Goal: Information Seeking & Learning: Find specific page/section

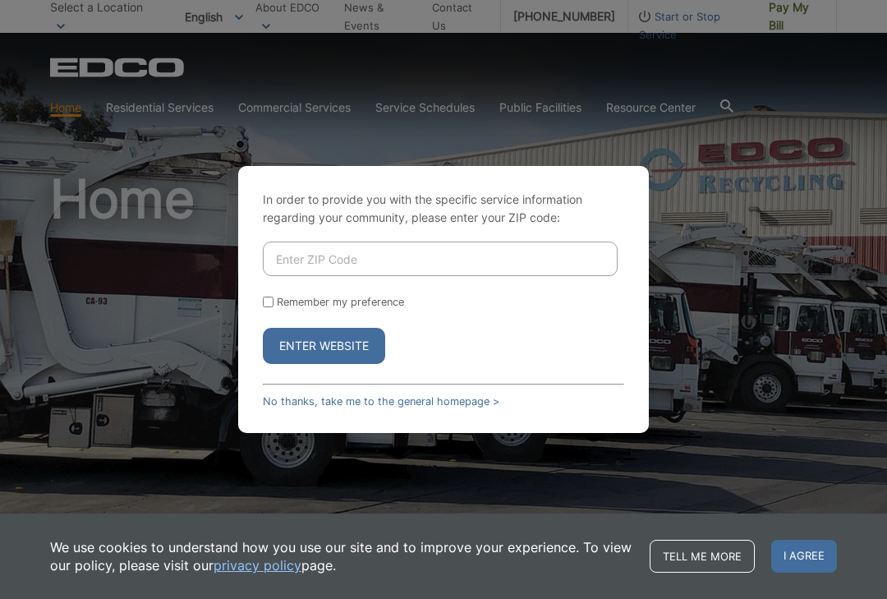
click at [465, 276] on input "Enter ZIP Code" at bounding box center [440, 258] width 355 height 34
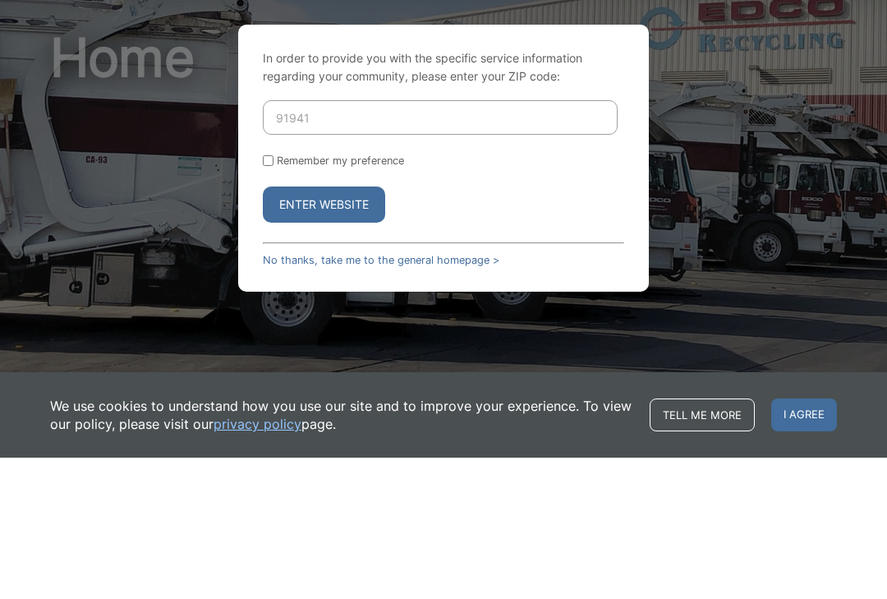
type input "91941"
click at [343, 328] on button "Enter Website" at bounding box center [324, 346] width 122 height 36
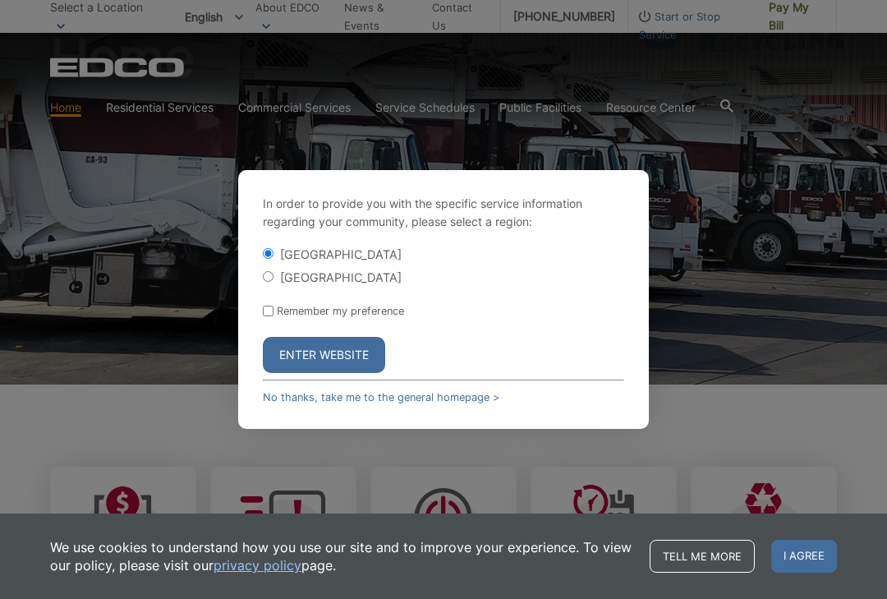
click at [462, 429] on div "In order to provide you with the specific service information regarding your co…" at bounding box center [443, 299] width 411 height 259
click at [432, 403] on link "No thanks, take me to the general homepage >" at bounding box center [381, 397] width 237 height 12
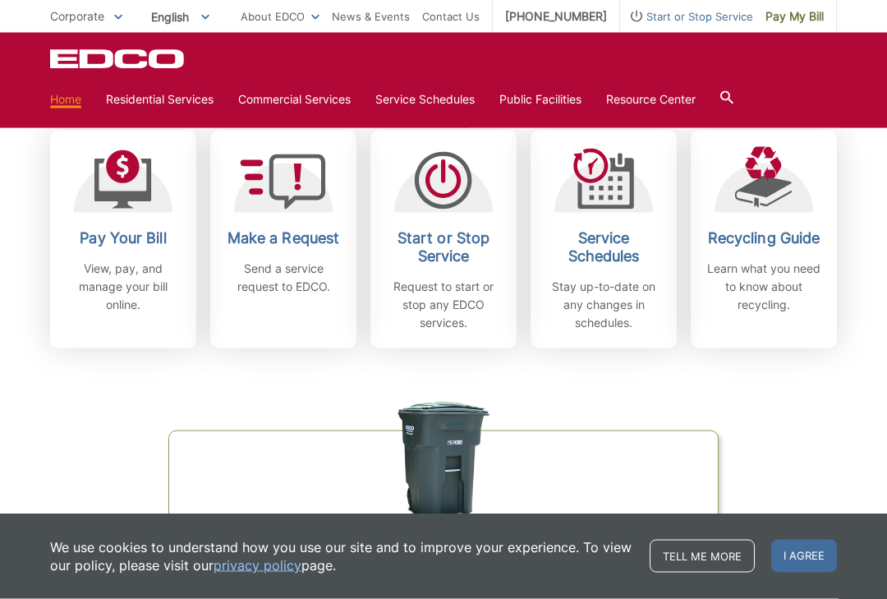
scroll to position [467, 0]
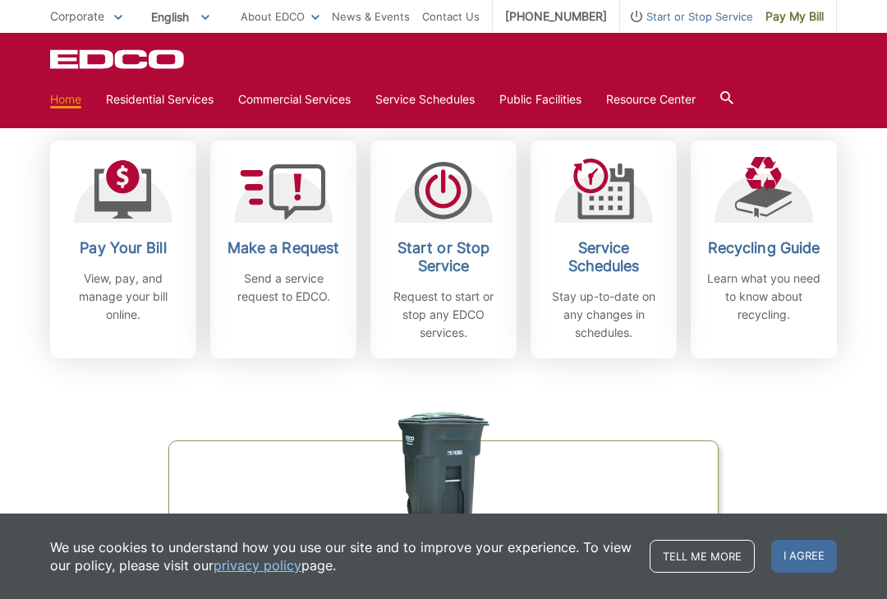
click at [758, 269] on div "Recycling Guide Learn what you need to know about recycling." at bounding box center [764, 281] width 122 height 85
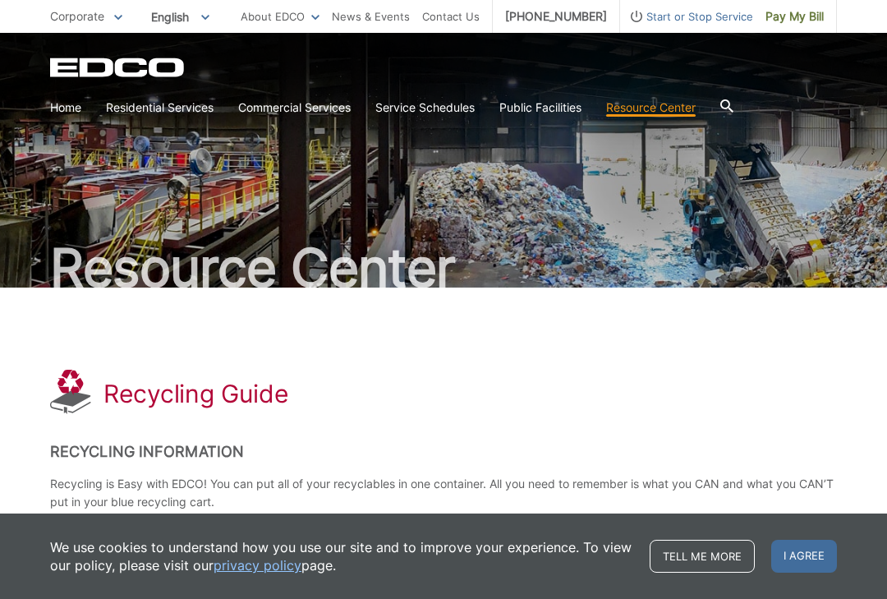
click at [668, 126] on div "Resource Center" at bounding box center [443, 160] width 787 height 255
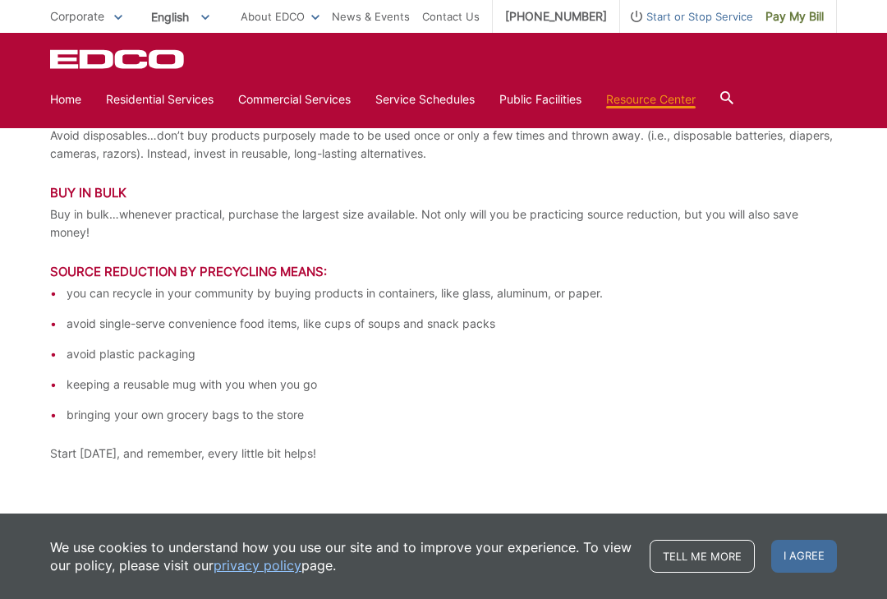
scroll to position [3213, 0]
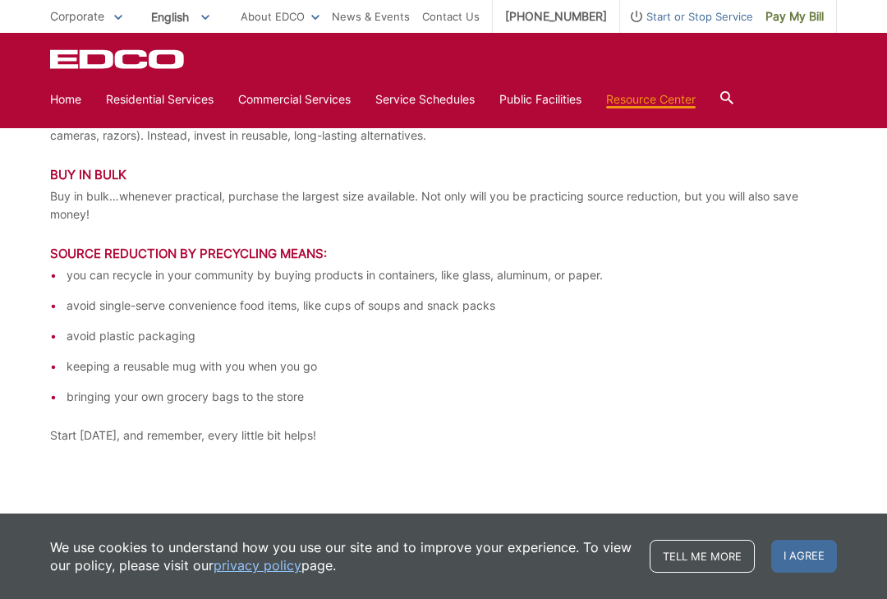
click at [448, 103] on link "Service Schedules" at bounding box center [424, 99] width 99 height 18
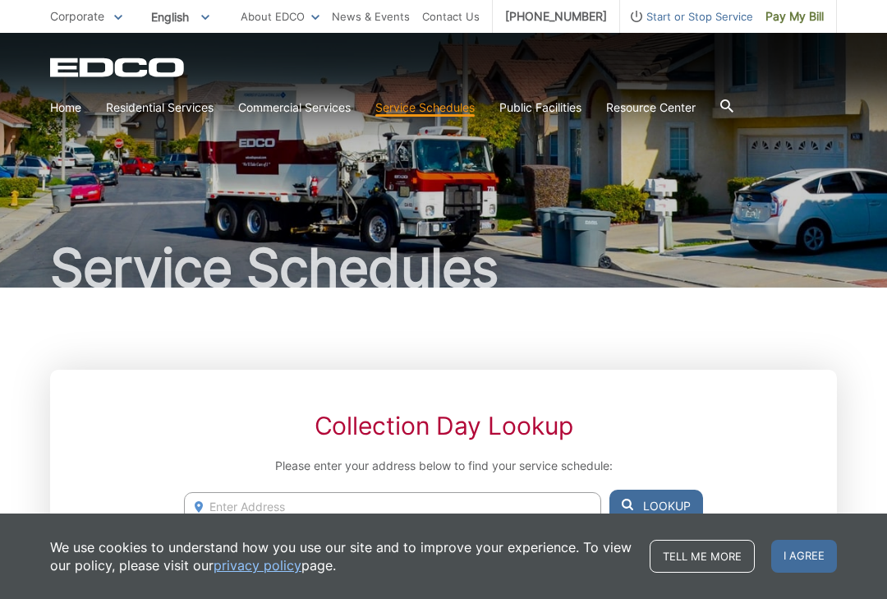
click at [656, 126] on div "Service Schedules" at bounding box center [443, 160] width 787 height 255
click at [0, 0] on link "Special Items Disposal" at bounding box center [0, 0] width 0 height 0
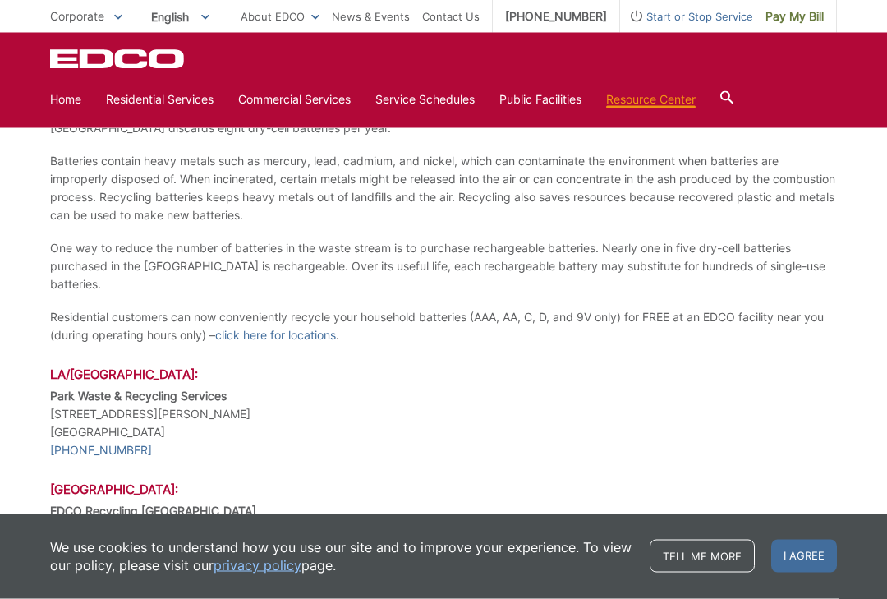
scroll to position [1354, 0]
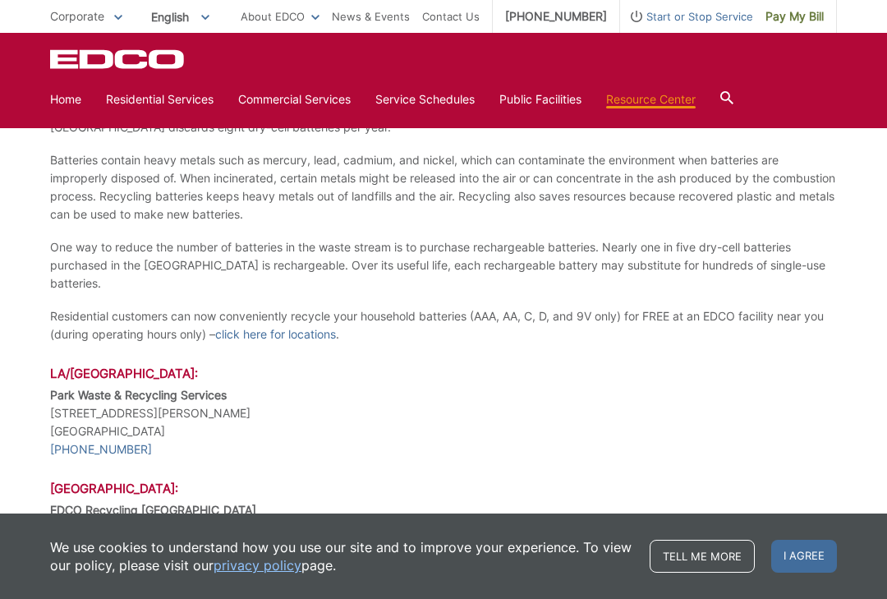
click at [313, 325] on link "click here for locations" at bounding box center [275, 334] width 121 height 18
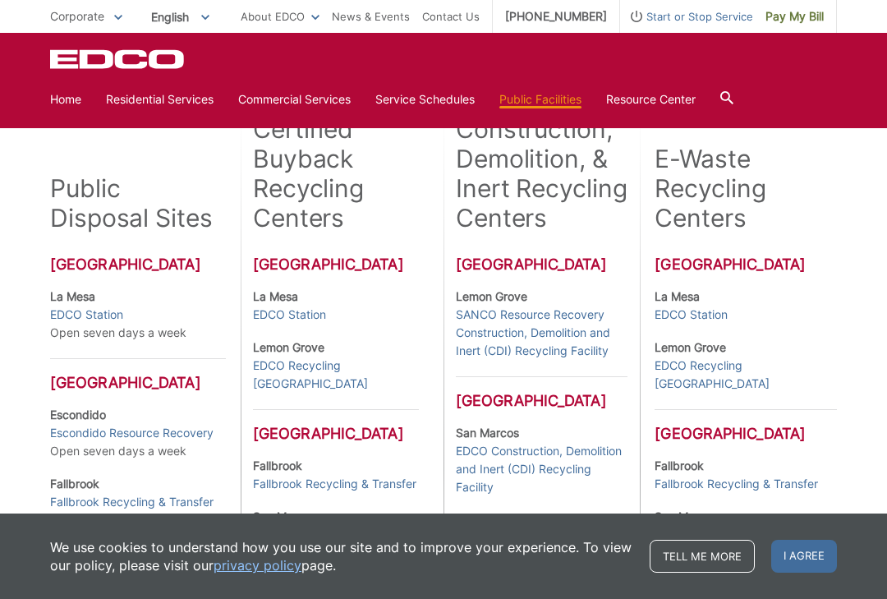
scroll to position [385, 0]
click at [720, 205] on h2 "E-Waste Recycling Centers" at bounding box center [746, 187] width 182 height 89
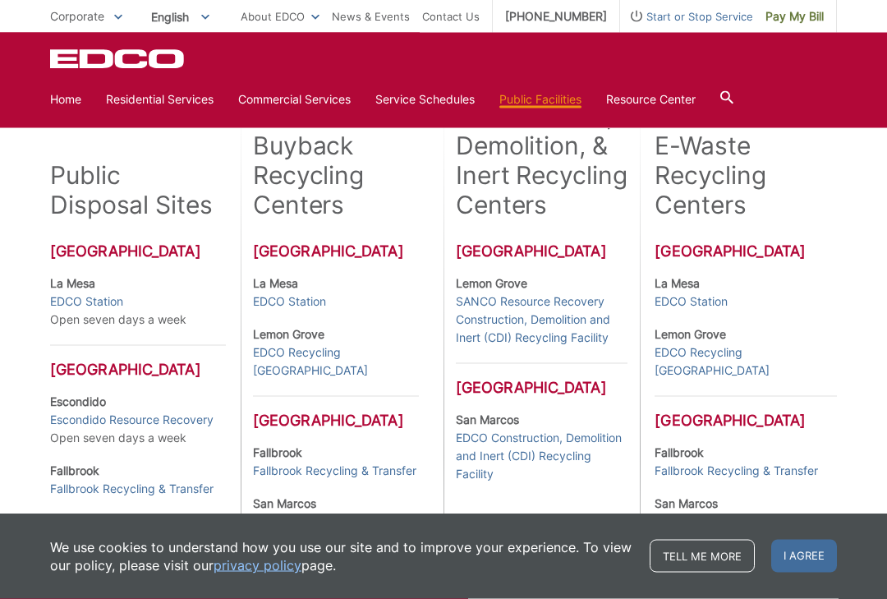
scroll to position [400, 0]
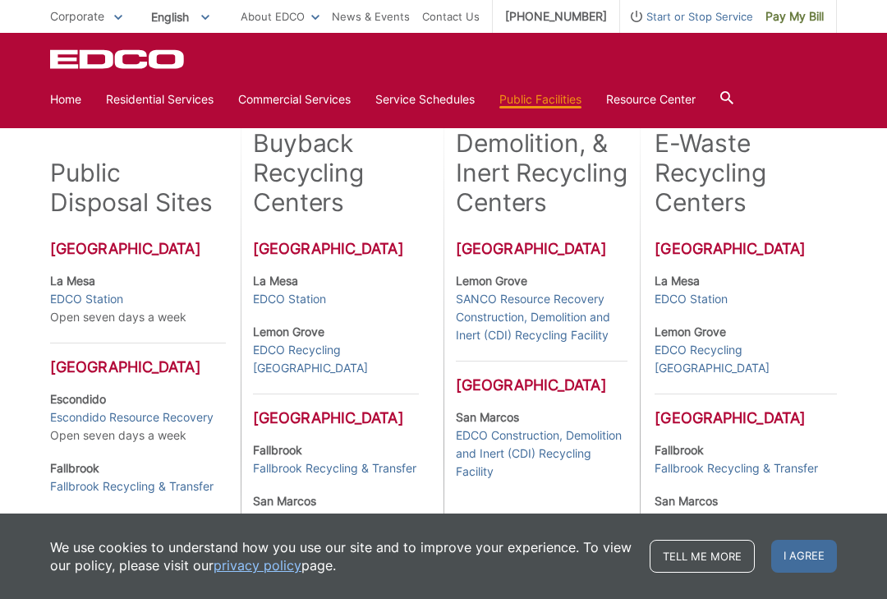
click at [290, 301] on link "EDCO Station" at bounding box center [289, 299] width 73 height 18
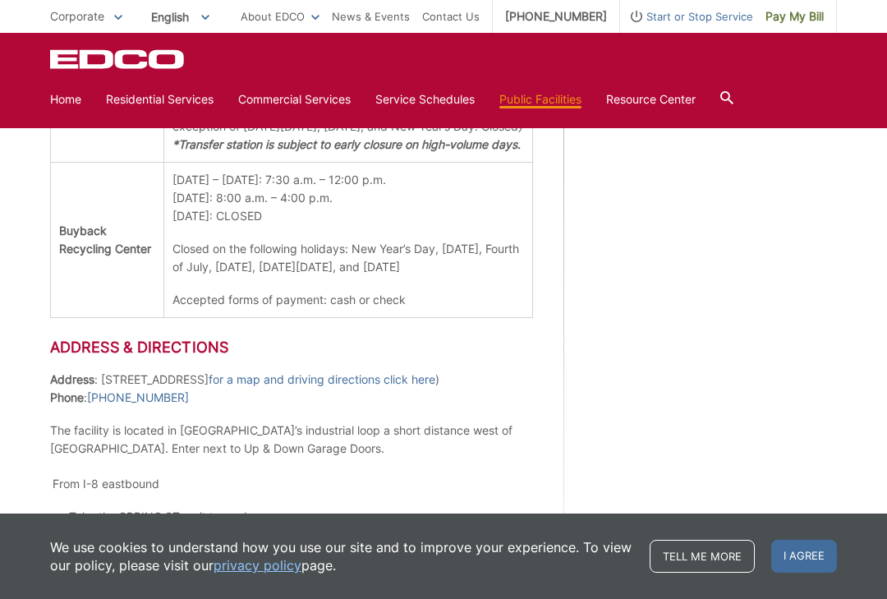
scroll to position [1087, 0]
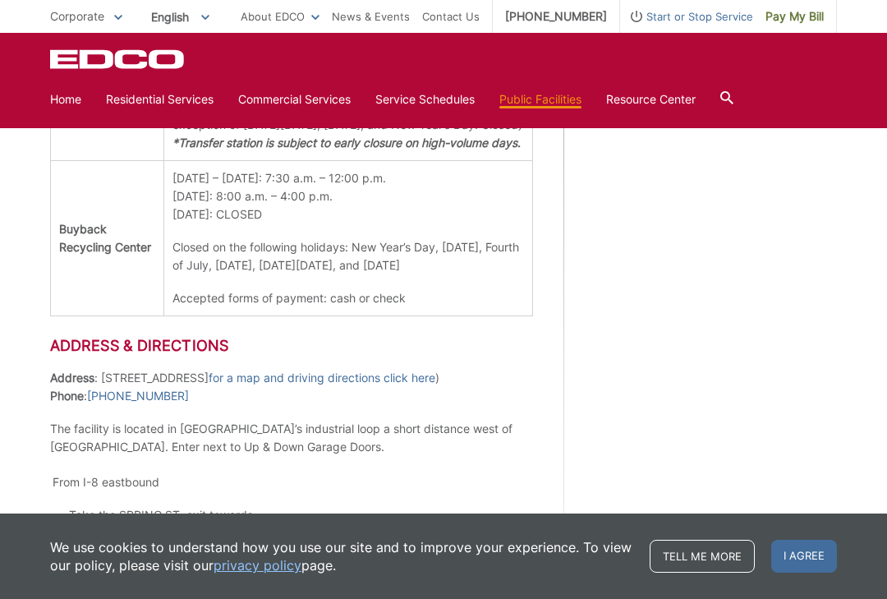
click at [788, 369] on div "Regional Map of [GEOGRAPHIC_DATA] Local Map of [GEOGRAPHIC_DATA] [STREET_ADDRES…" at bounding box center [715, 21] width 241 height 1386
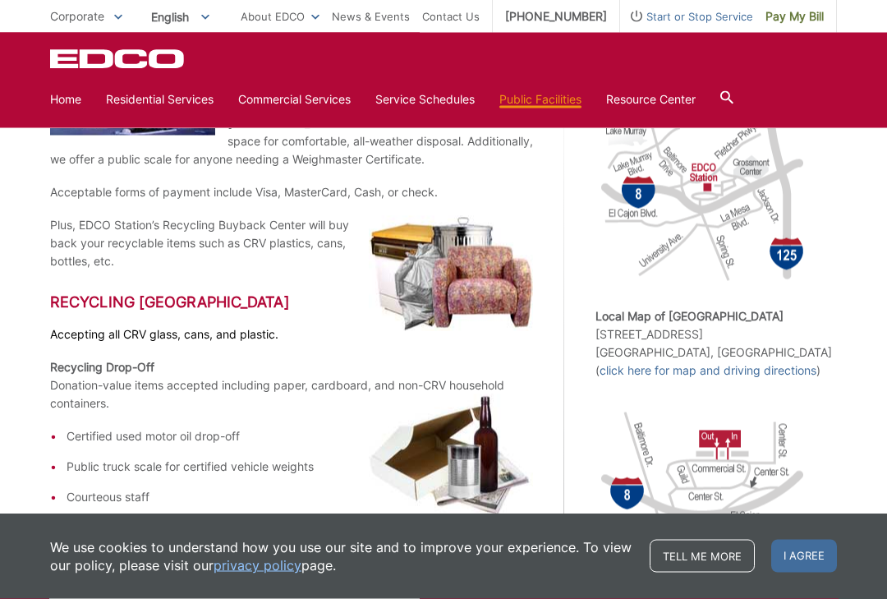
scroll to position [371, 0]
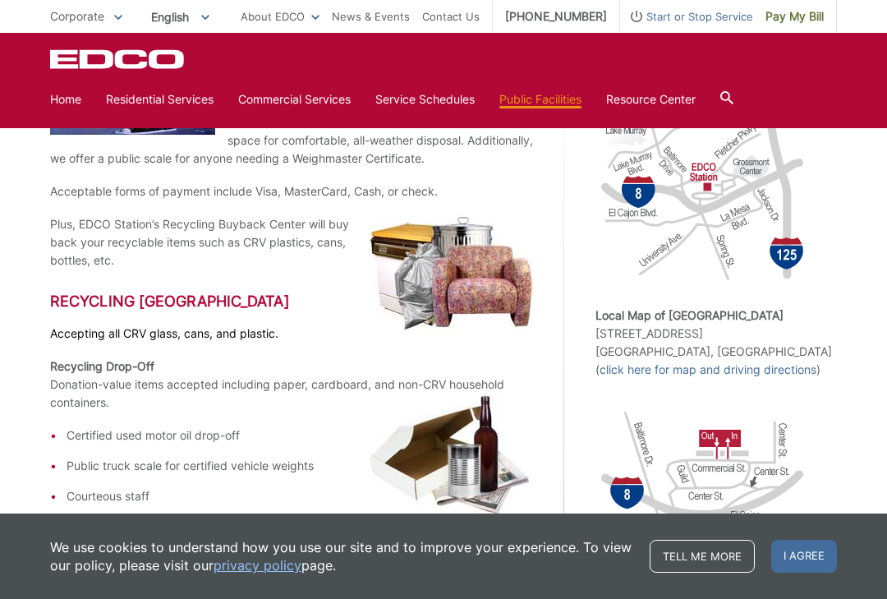
click at [720, 376] on link "click here for map and driving directions" at bounding box center [708, 370] width 217 height 18
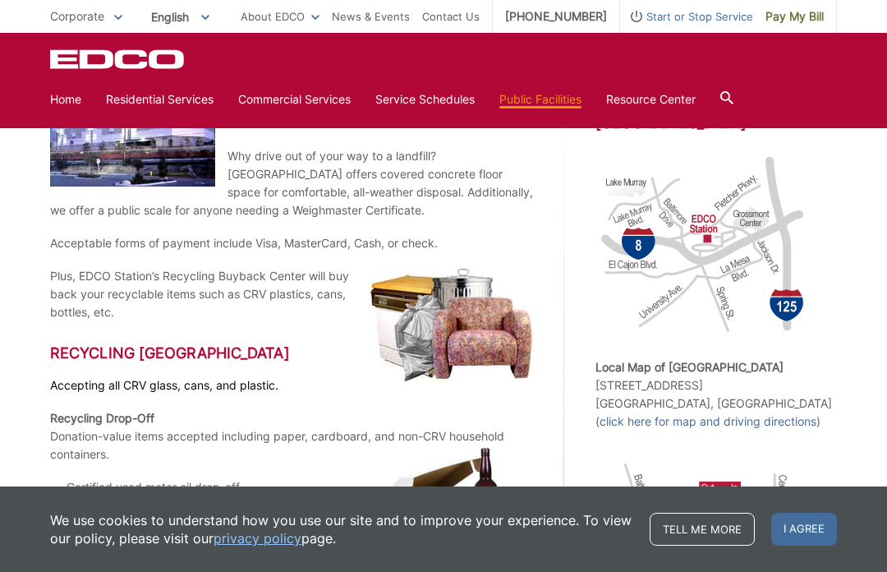
scroll to position [0, 0]
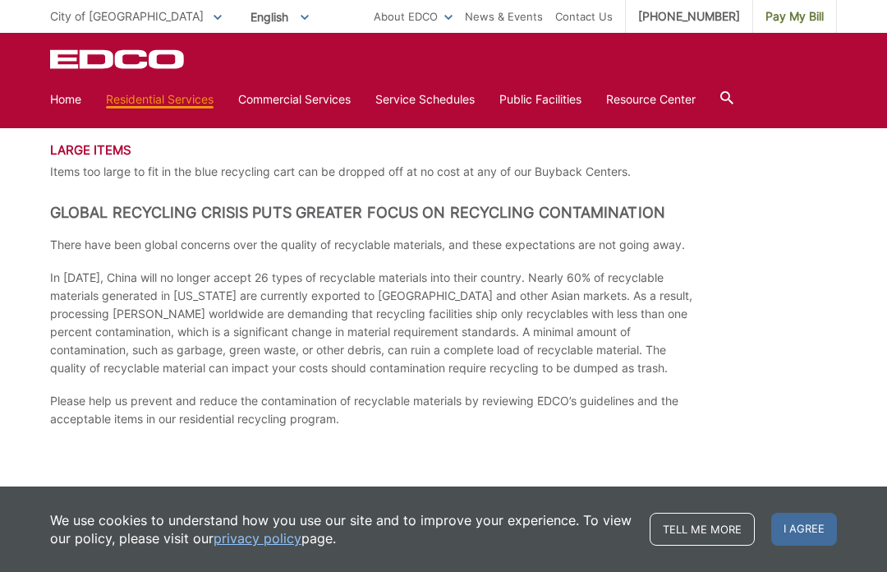
scroll to position [2555, 0]
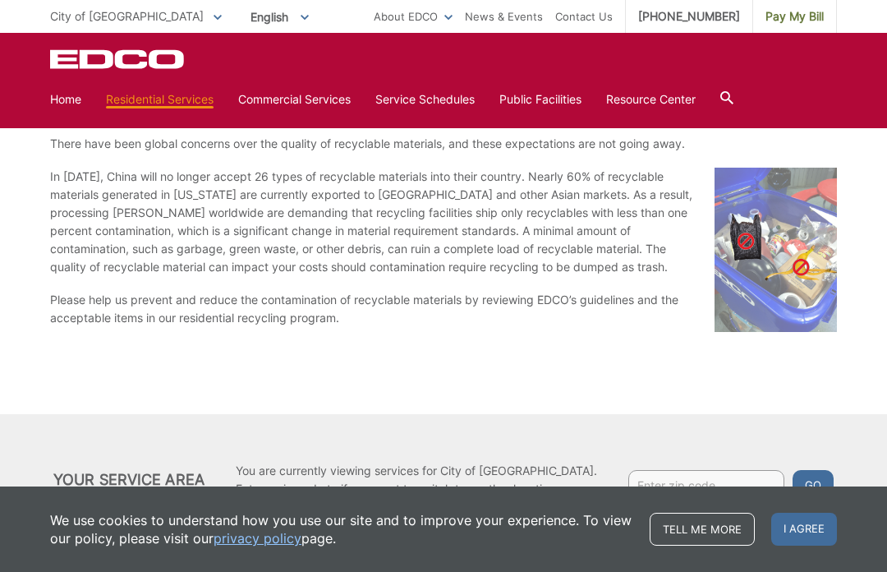
click at [678, 480] on input "Enter zip code" at bounding box center [706, 485] width 156 height 30
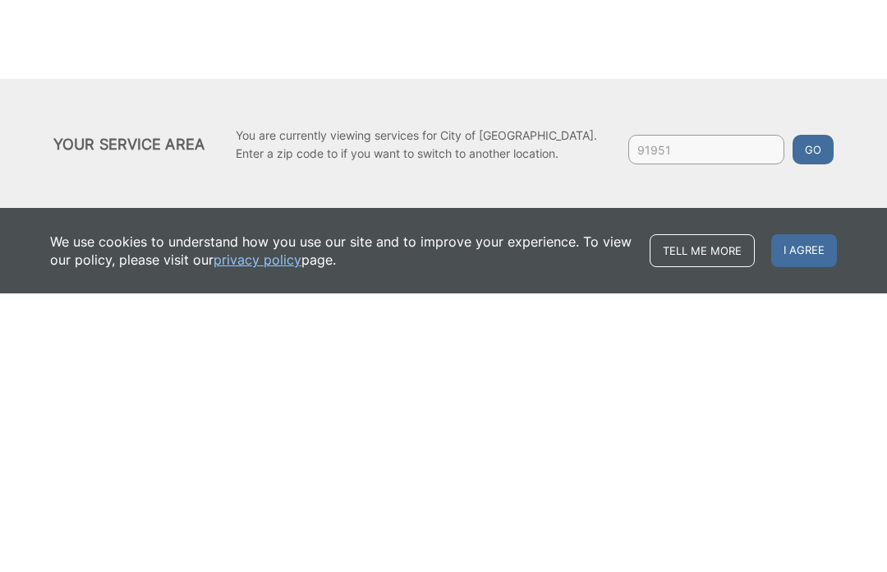
type input "91951"
click at [793, 413] on button "Go" at bounding box center [813, 428] width 41 height 30
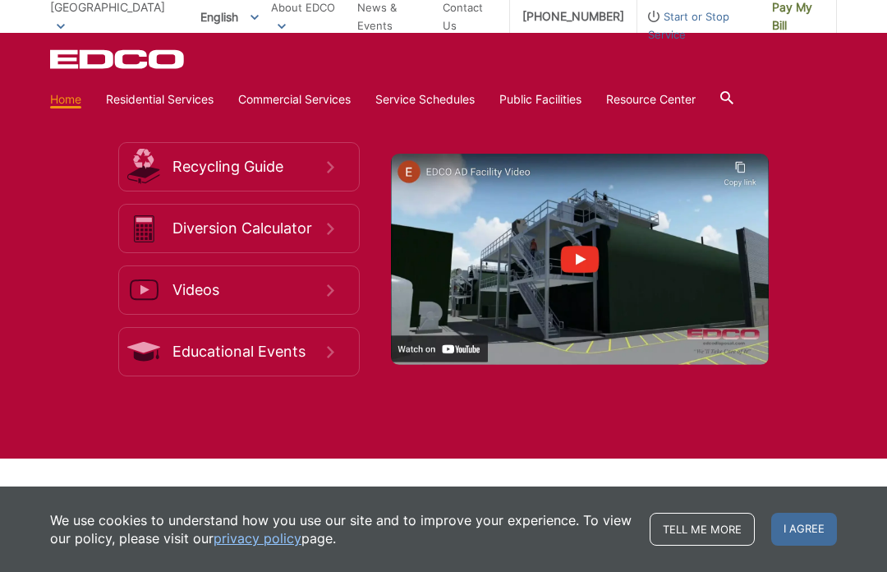
scroll to position [2606, 0]
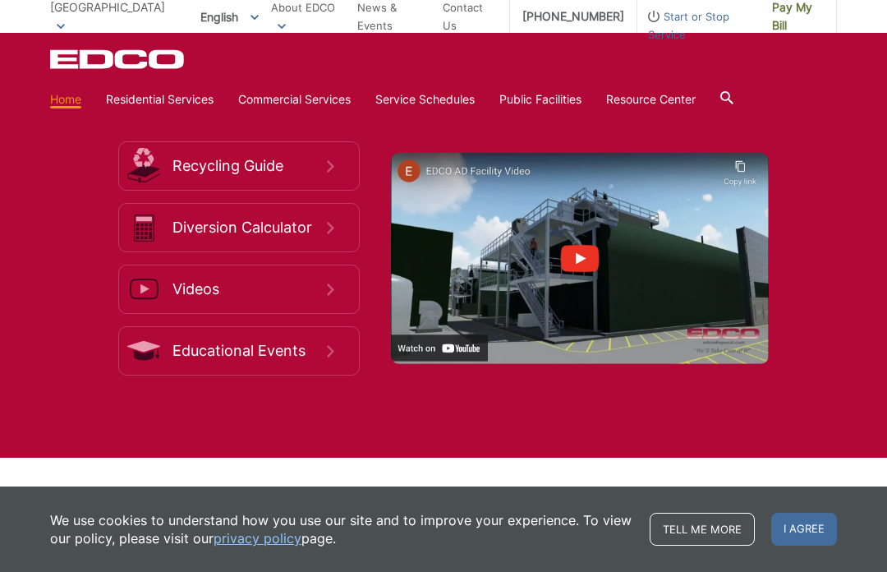
click at [292, 175] on span "Recycling Guide" at bounding box center [249, 166] width 154 height 18
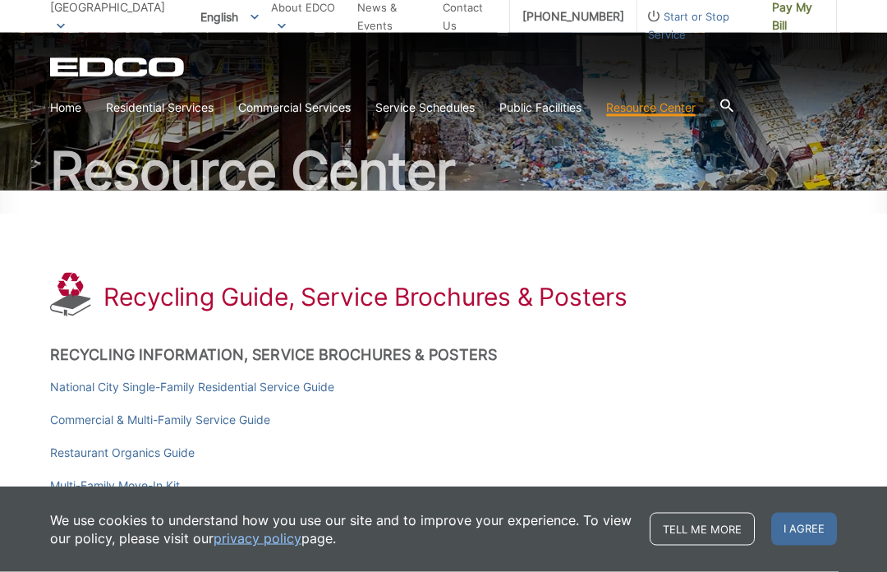
scroll to position [54, 0]
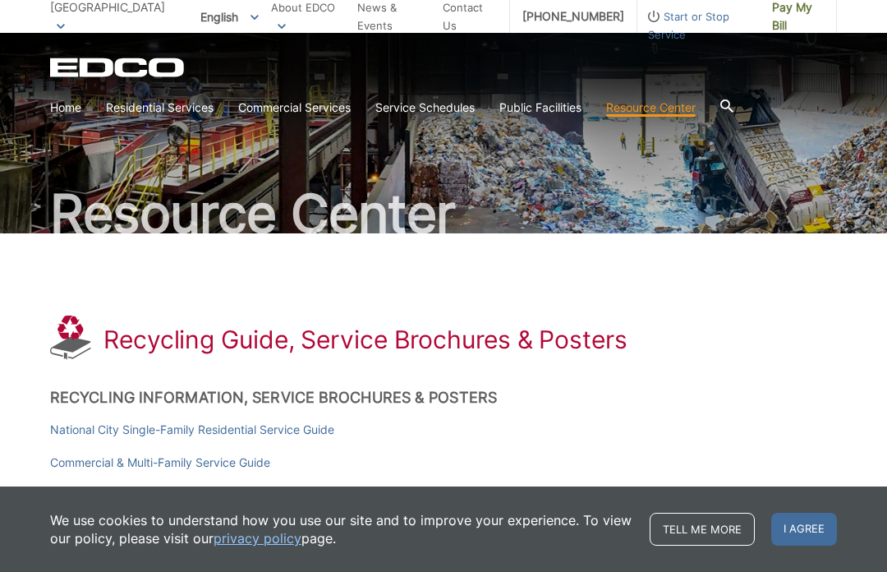
click at [0, 0] on link "Household Hazardous Waste" at bounding box center [0, 0] width 0 height 0
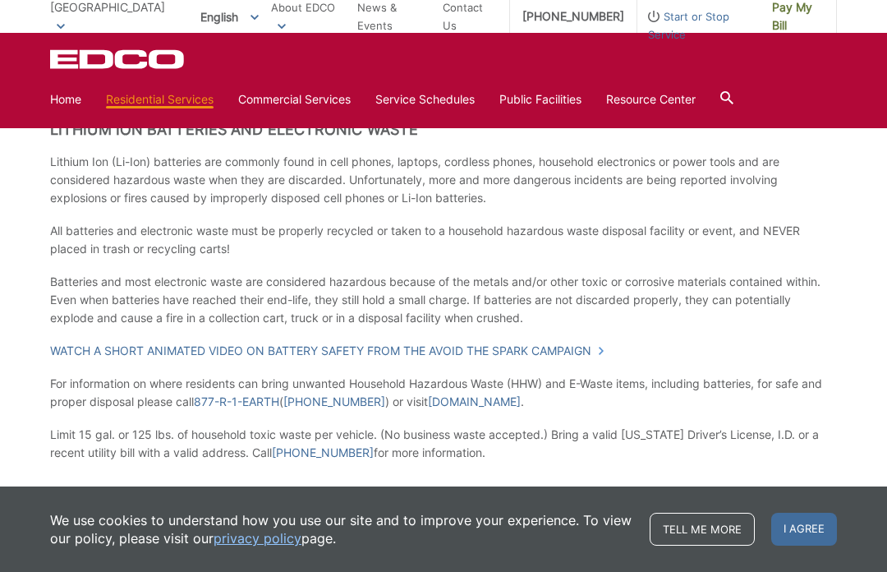
scroll to position [1137, 0]
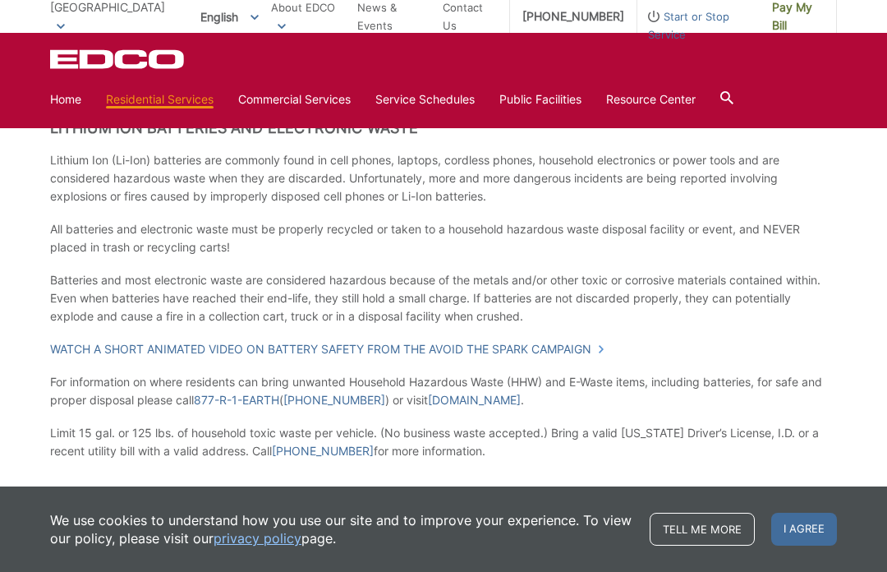
click at [495, 398] on link "WasteFreeSD.org" at bounding box center [474, 400] width 93 height 18
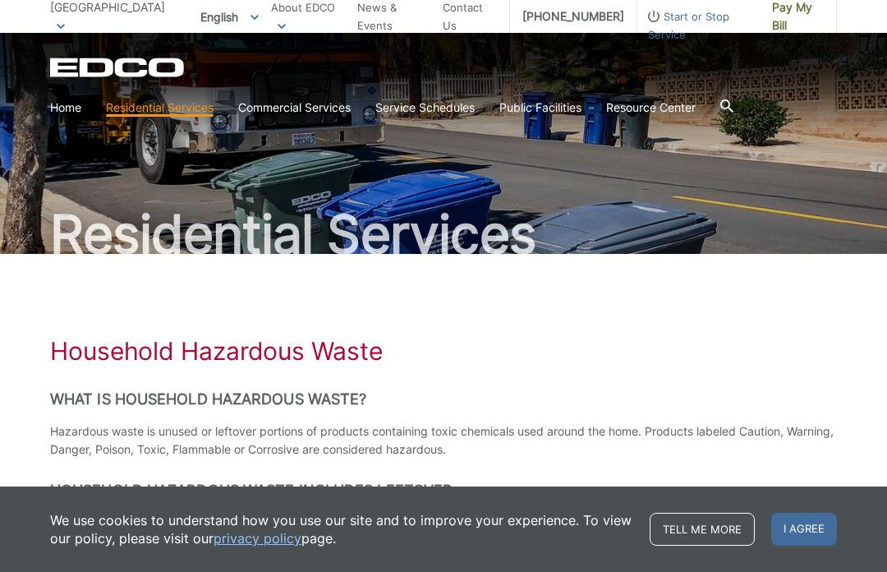
scroll to position [39, 0]
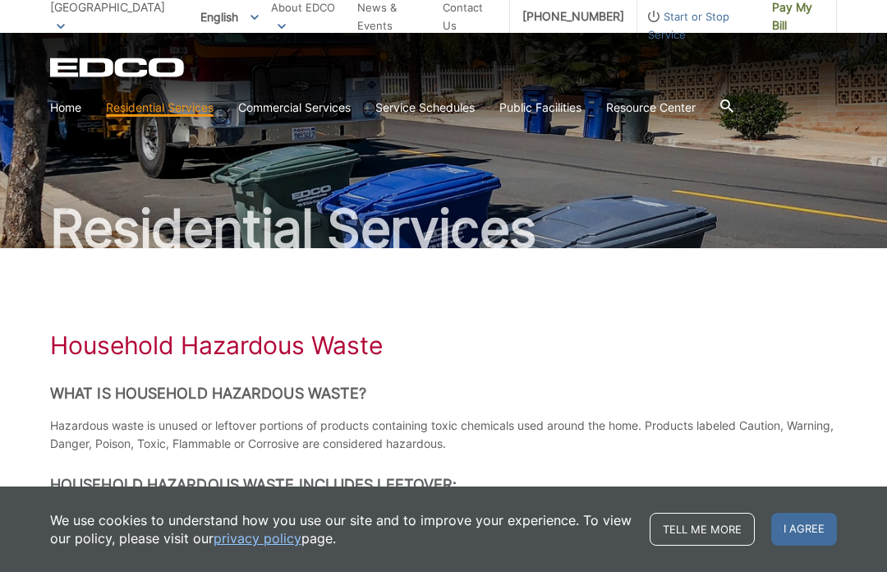
click at [681, 331] on div "Household Hazardous Waste" at bounding box center [443, 345] width 787 height 30
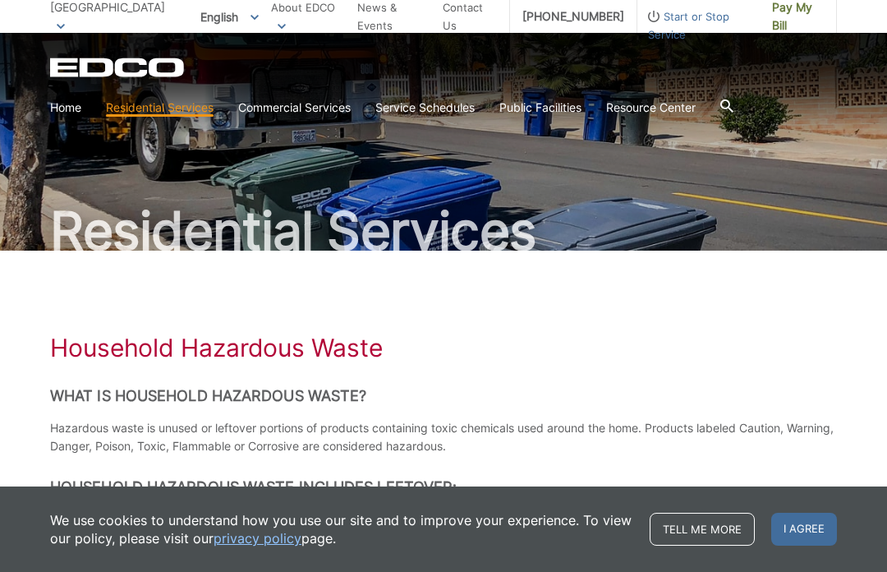
scroll to position [40, 0]
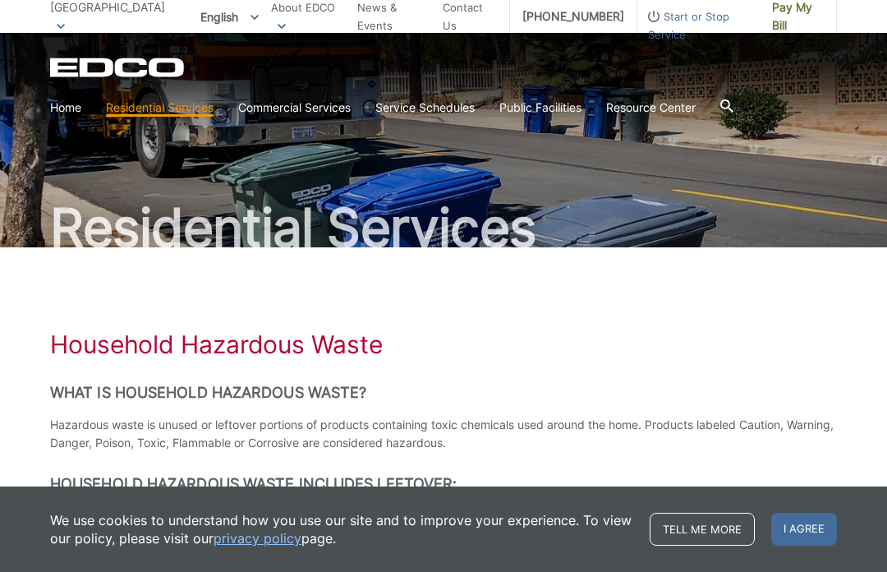
click at [0, 0] on link "Recycling" at bounding box center [0, 0] width 0 height 0
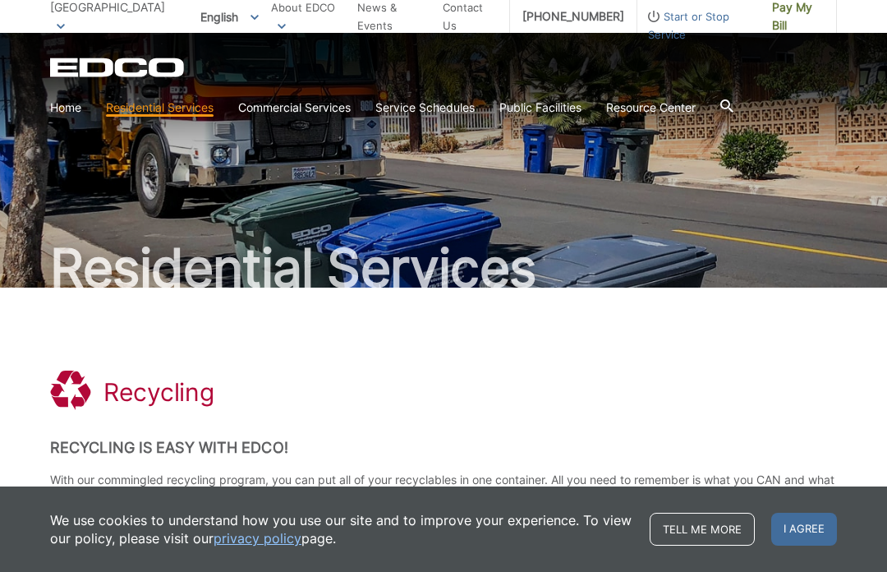
click at [0, 0] on link "Special Items Disposal" at bounding box center [0, 0] width 0 height 0
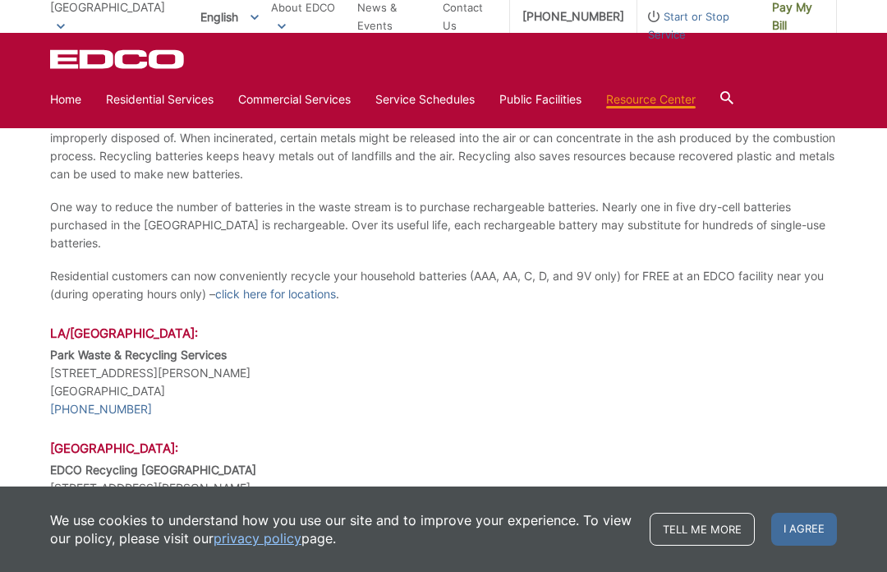
scroll to position [1388, 0]
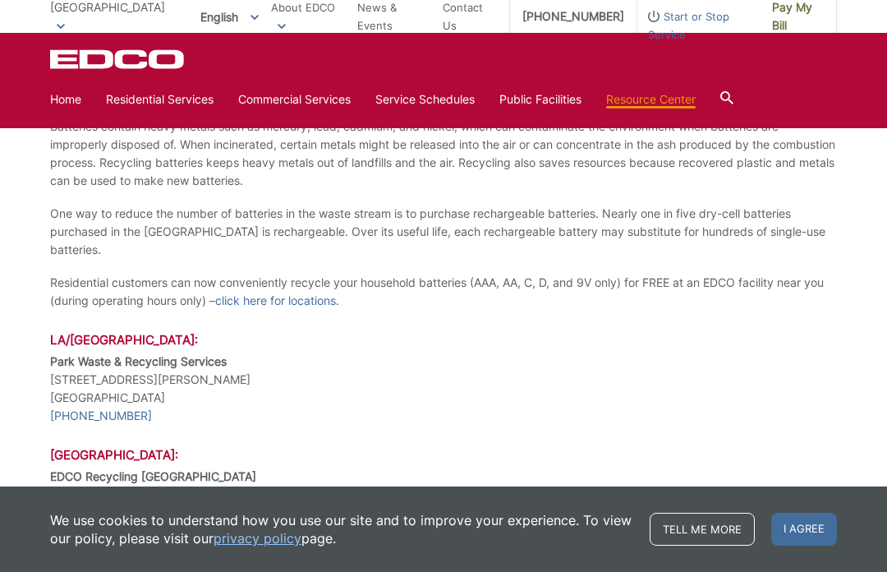
click at [290, 292] on link "click here for locations" at bounding box center [275, 301] width 121 height 18
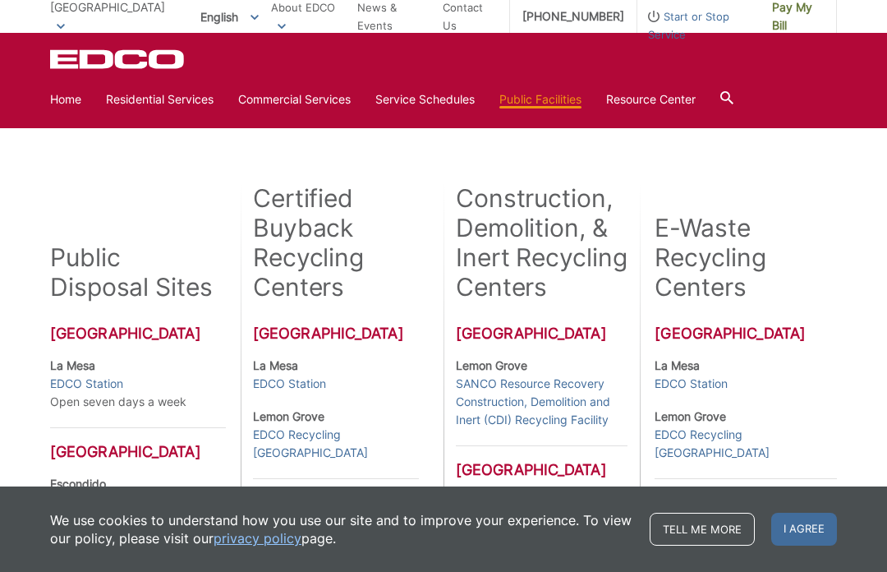
scroll to position [315, 0]
click at [722, 380] on link "EDCO Station" at bounding box center [691, 384] width 73 height 18
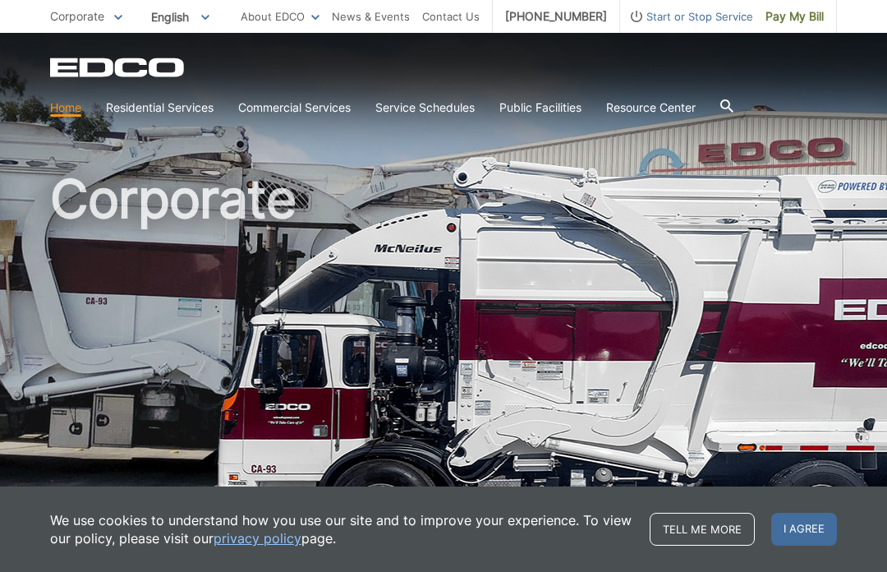
click at [80, 566] on div "We use cookies to understand how you use our site and to improve your experienc…" at bounding box center [443, 528] width 887 height 85
click at [76, 566] on div "We use cookies to understand how you use our site and to improve your experienc…" at bounding box center [443, 528] width 887 height 85
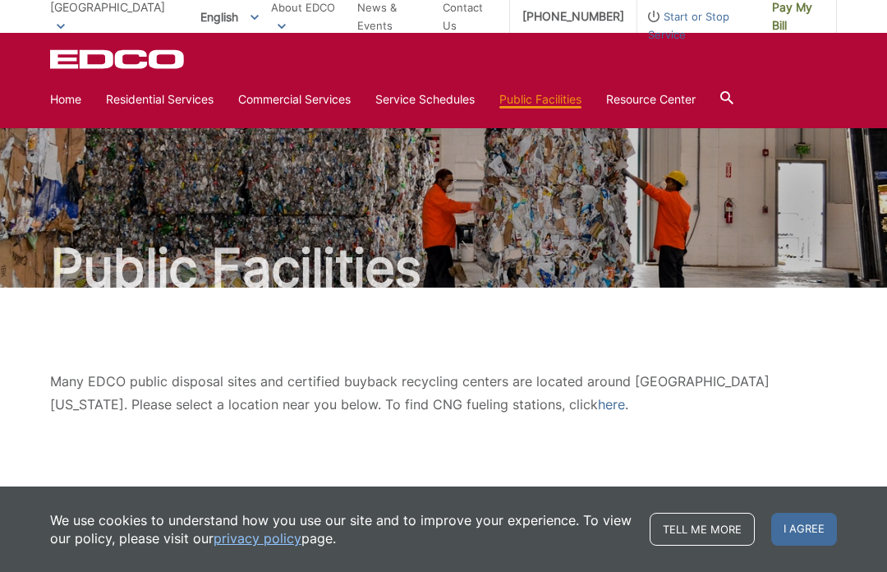
scroll to position [371, 0]
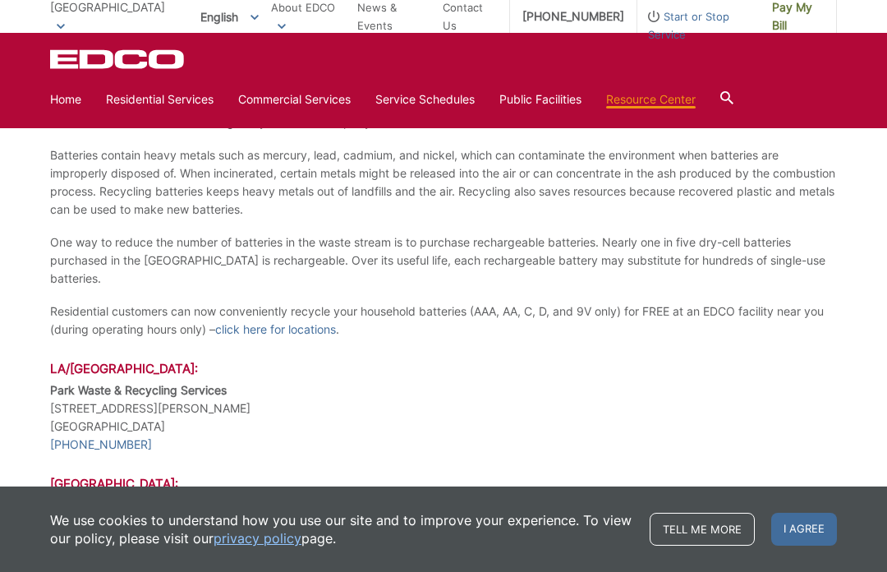
scroll to position [1359, 0]
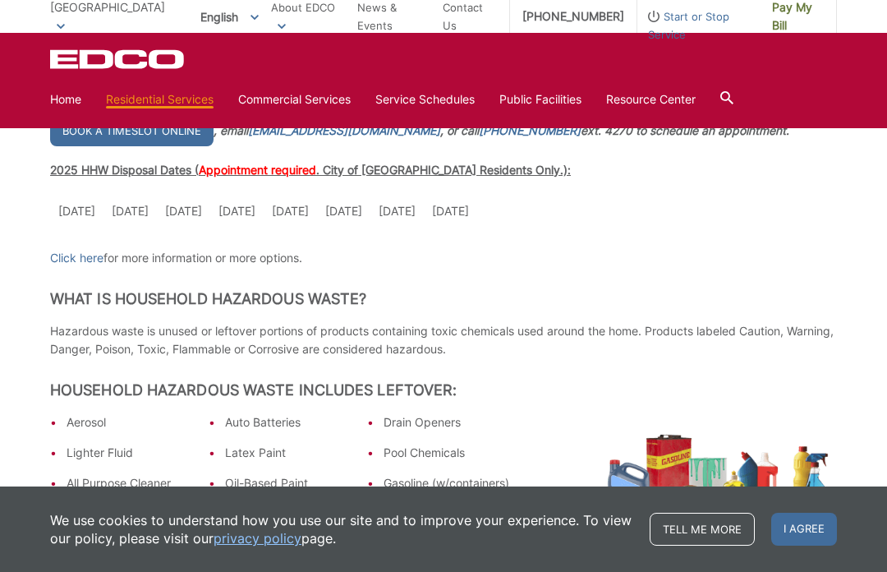
scroll to position [402, 0]
